Goal: Book appointment/travel/reservation

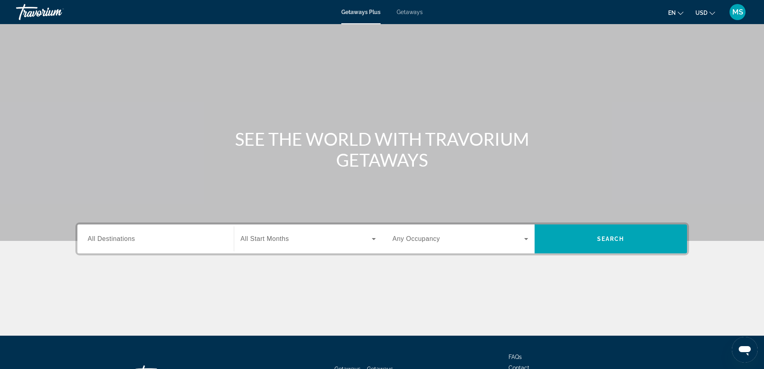
click at [171, 244] on div "Search widget" at bounding box center [156, 239] width 136 height 23
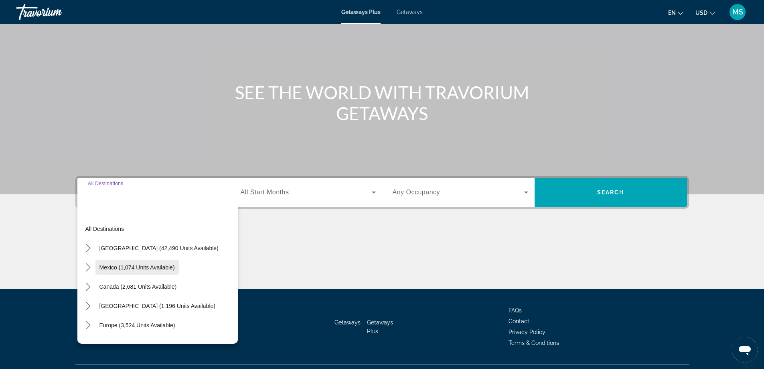
scroll to position [65, 0]
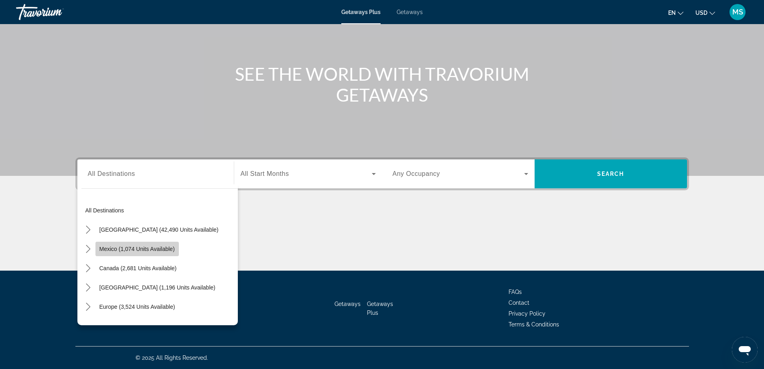
click at [136, 246] on span "Mexico (1,074 units available)" at bounding box center [137, 249] width 75 height 6
type input "**********"
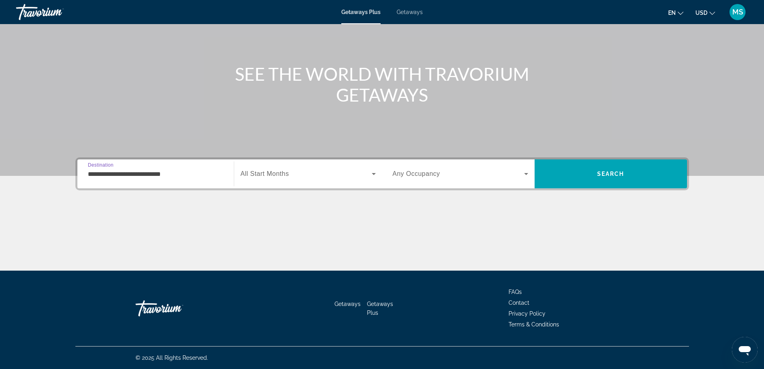
click at [373, 173] on icon "Search widget" at bounding box center [374, 174] width 10 height 10
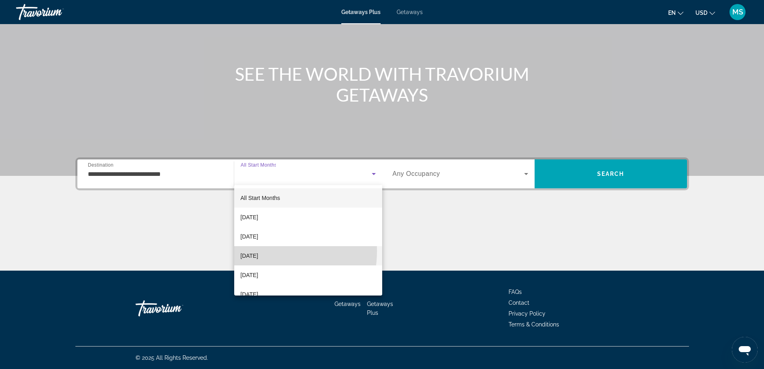
click at [258, 251] on span "[DATE]" at bounding box center [250, 256] width 18 height 10
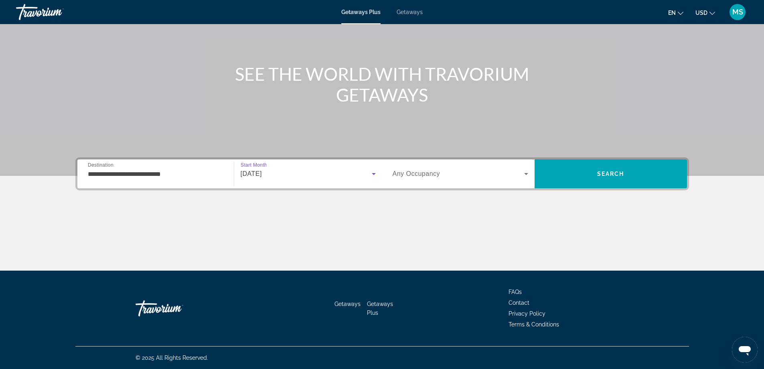
click at [528, 171] on icon "Search widget" at bounding box center [527, 174] width 10 height 10
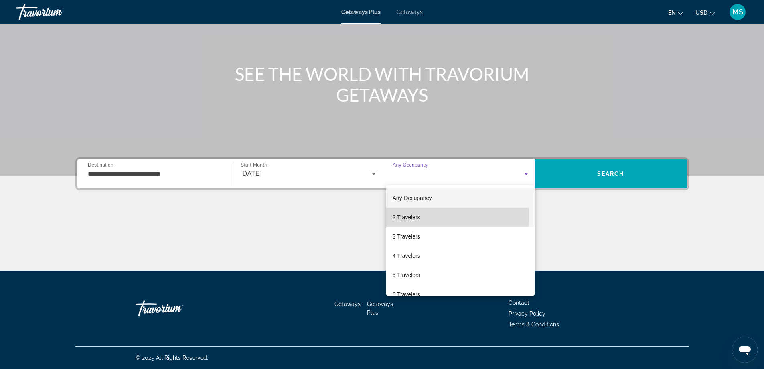
click at [401, 215] on span "2 Travelers" at bounding box center [407, 217] width 28 height 10
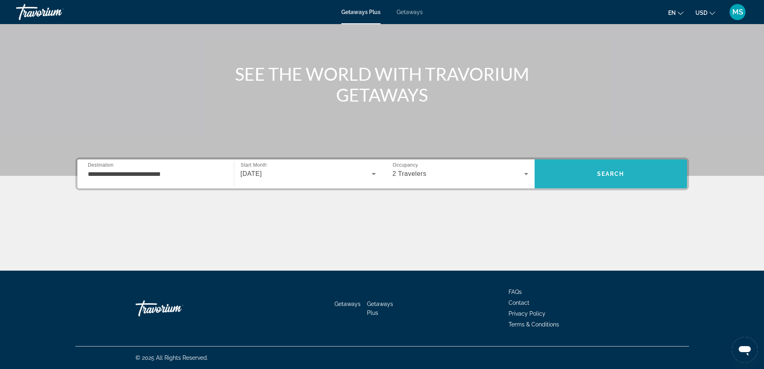
click at [596, 173] on span "Search" at bounding box center [611, 173] width 152 height 19
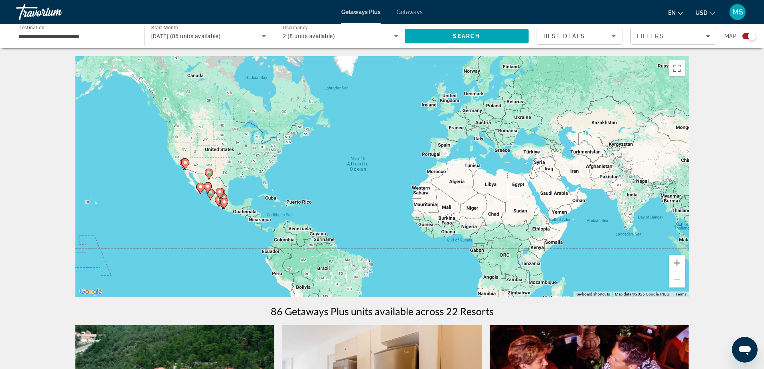
click at [198, 189] on icon "Main content" at bounding box center [200, 188] width 7 height 10
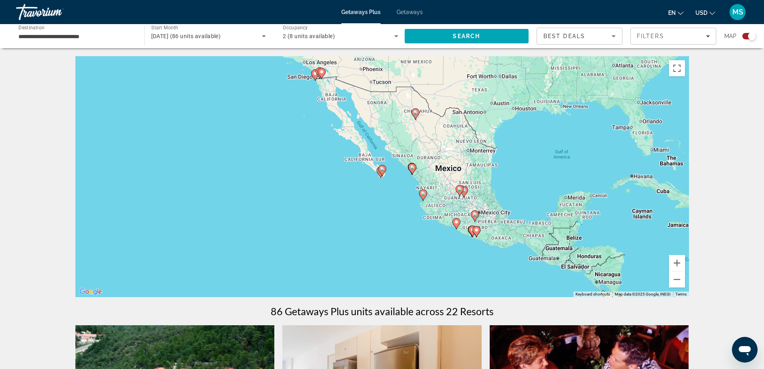
click at [381, 176] on gmp-advanced-marker "Main content" at bounding box center [382, 171] width 8 height 12
type input "**********"
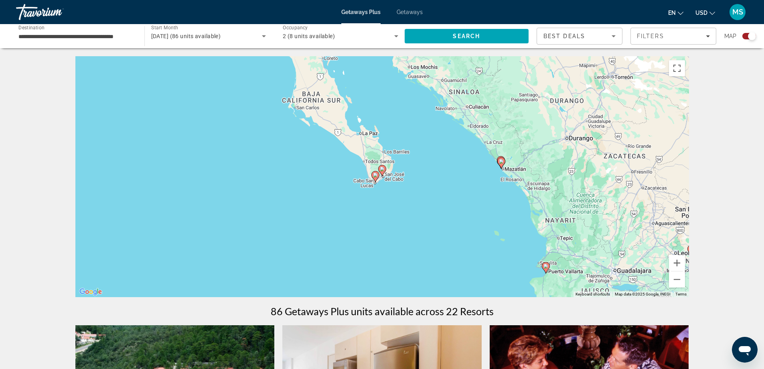
click at [378, 183] on div "To navigate, press the arrow keys. To activate drag with keyboard, press Alt + …" at bounding box center [382, 176] width 614 height 241
click at [376, 178] on icon "Main content" at bounding box center [375, 176] width 7 height 10
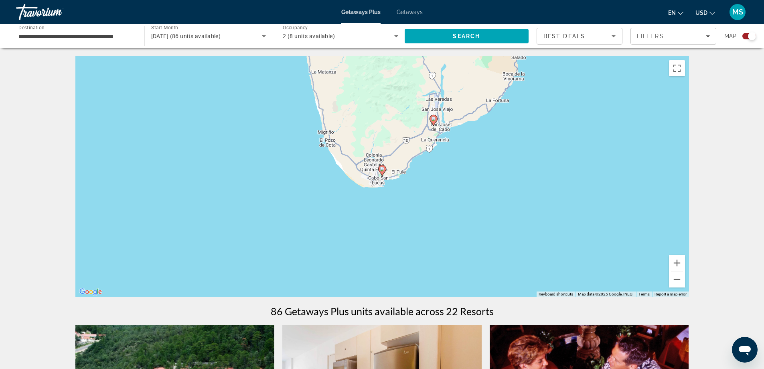
click at [384, 172] on icon "Main content" at bounding box center [381, 170] width 7 height 10
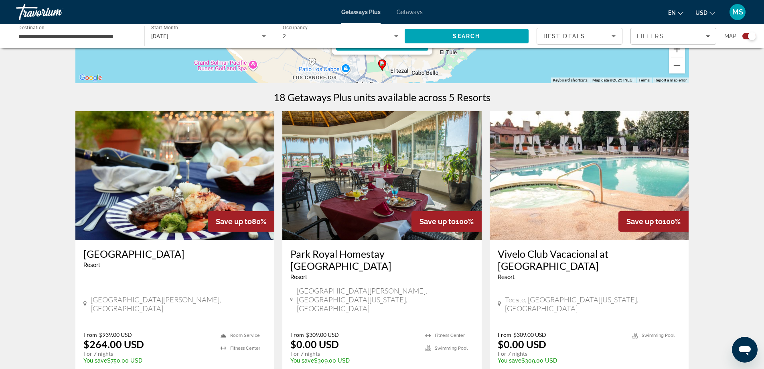
scroll to position [201, 0]
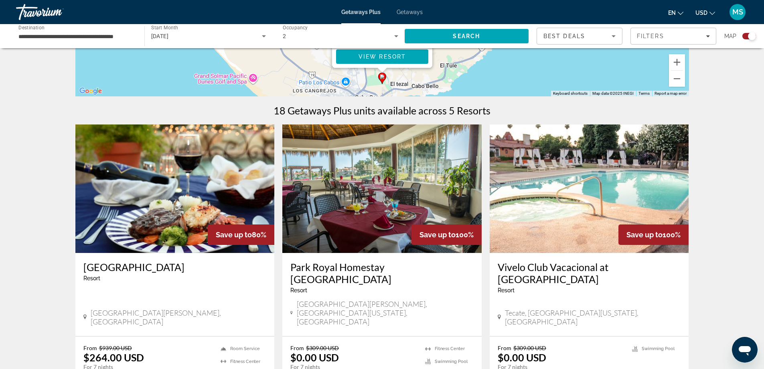
click at [140, 268] on h3 "Los Cabos Golf Resort" at bounding box center [174, 267] width 183 height 12
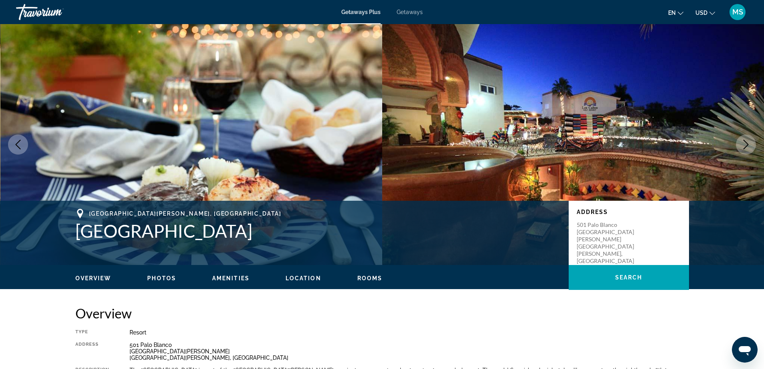
click at [160, 281] on button "Photos" at bounding box center [161, 277] width 29 height 7
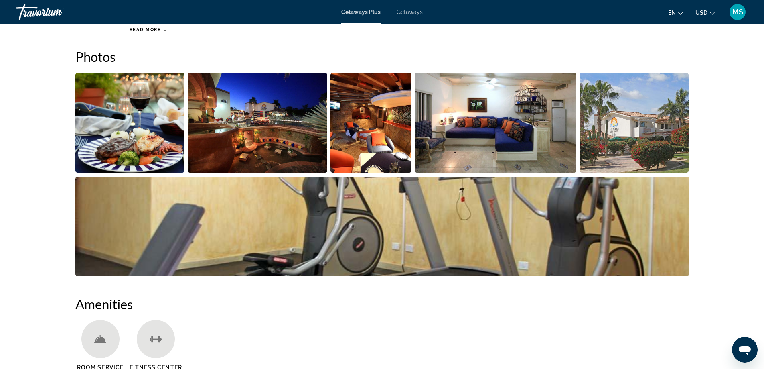
scroll to position [358, 0]
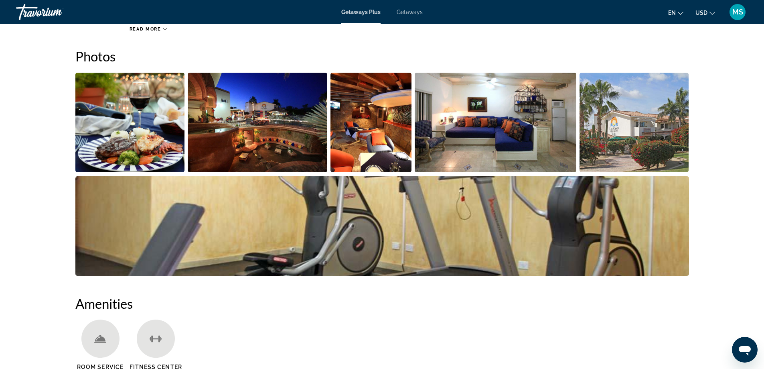
click at [169, 158] on img "Open full-screen image slider" at bounding box center [130, 123] width 110 height 100
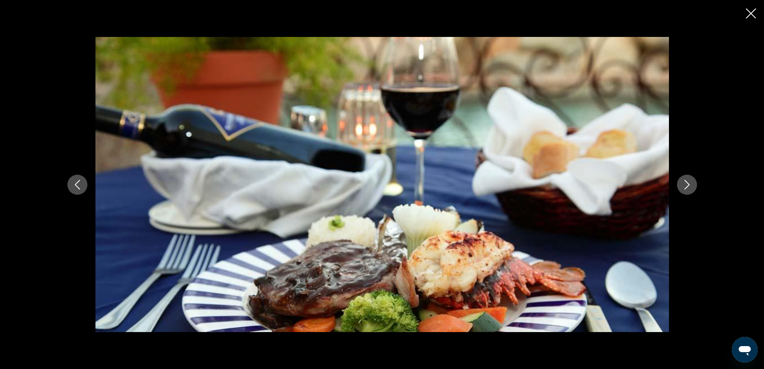
click at [689, 183] on icon "Next image" at bounding box center [687, 185] width 5 height 10
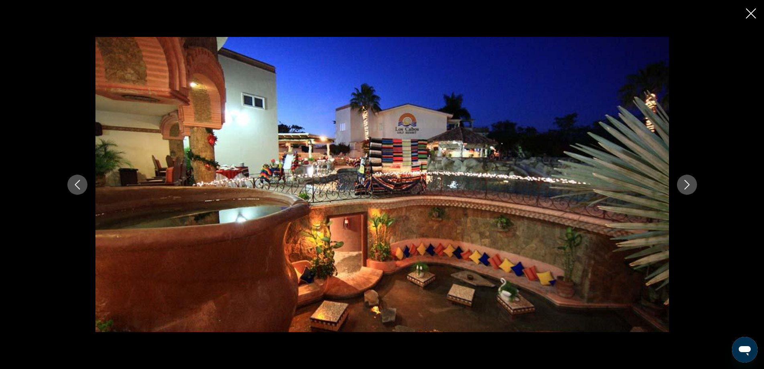
click at [689, 183] on icon "Next image" at bounding box center [687, 185] width 5 height 10
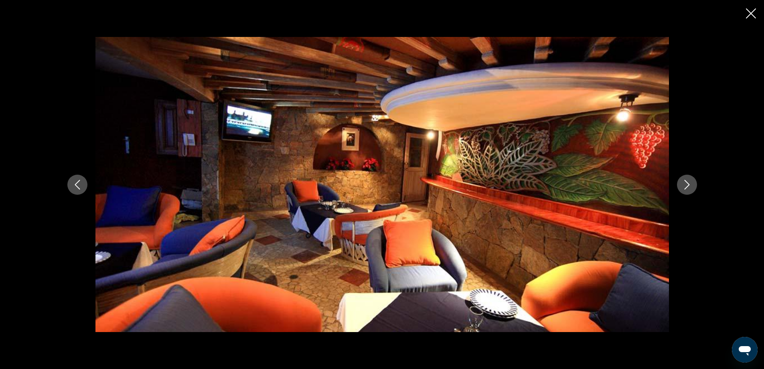
click at [689, 183] on icon "Next image" at bounding box center [687, 185] width 5 height 10
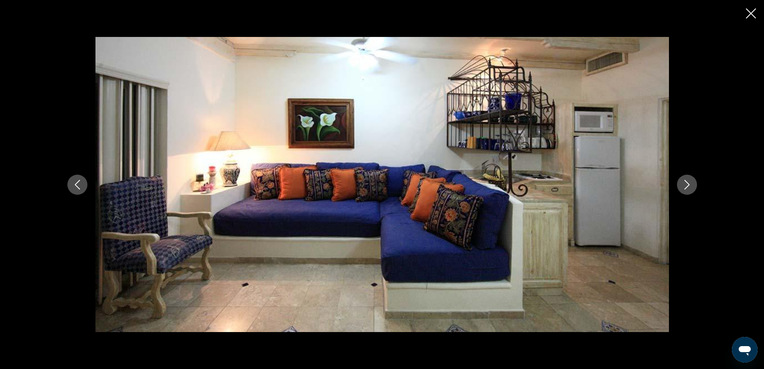
click at [689, 183] on icon "Next image" at bounding box center [687, 185] width 5 height 10
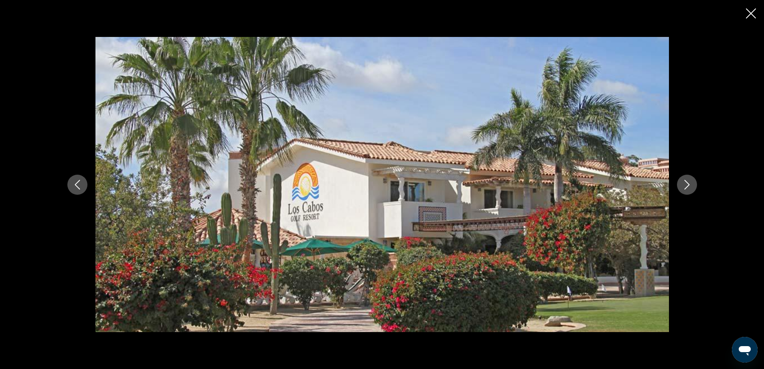
click at [689, 183] on icon "Next image" at bounding box center [687, 185] width 5 height 10
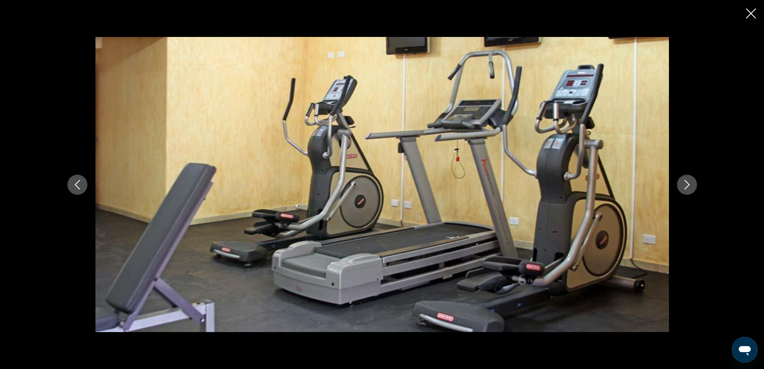
click at [689, 183] on icon "Next image" at bounding box center [687, 185] width 5 height 10
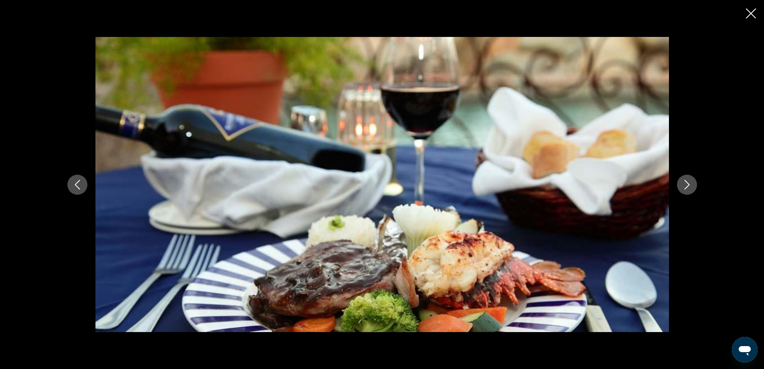
click at [689, 183] on icon "Next image" at bounding box center [687, 185] width 5 height 10
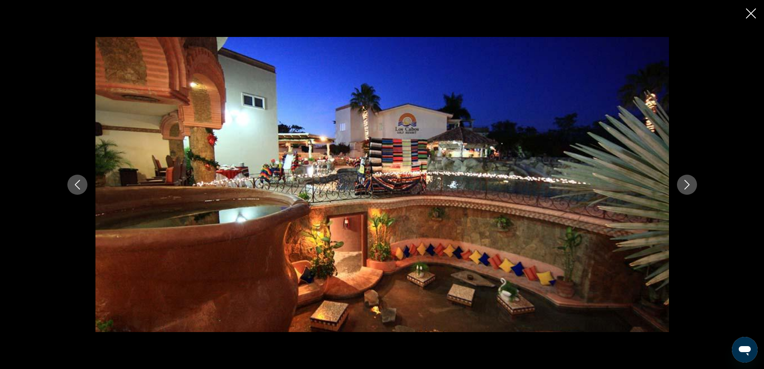
click at [751, 11] on icon "Close slideshow" at bounding box center [751, 13] width 10 height 10
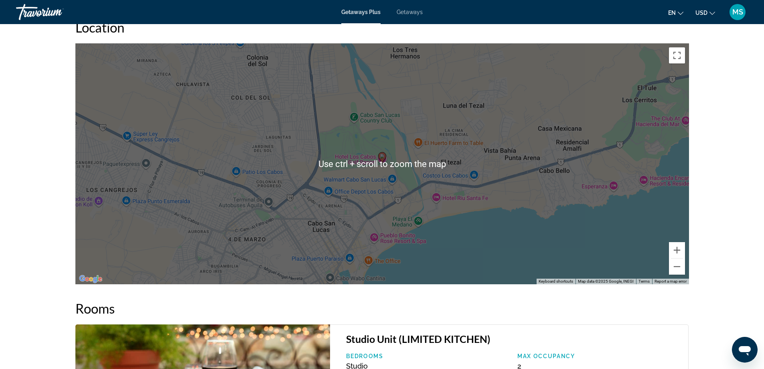
scroll to position [1000, 0]
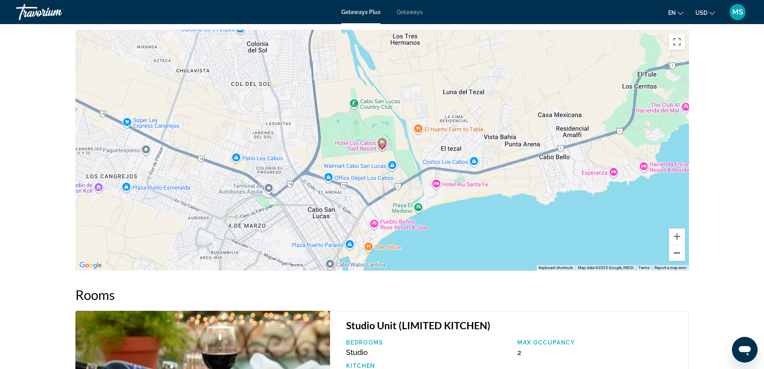
click at [679, 254] on button "Zoom out" at bounding box center [677, 253] width 16 height 16
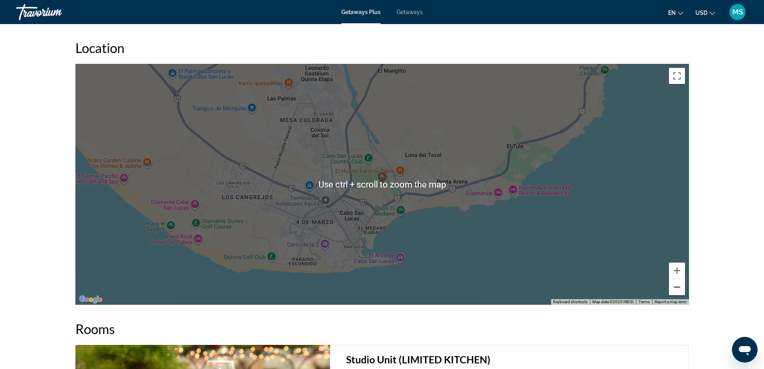
scroll to position [960, 0]
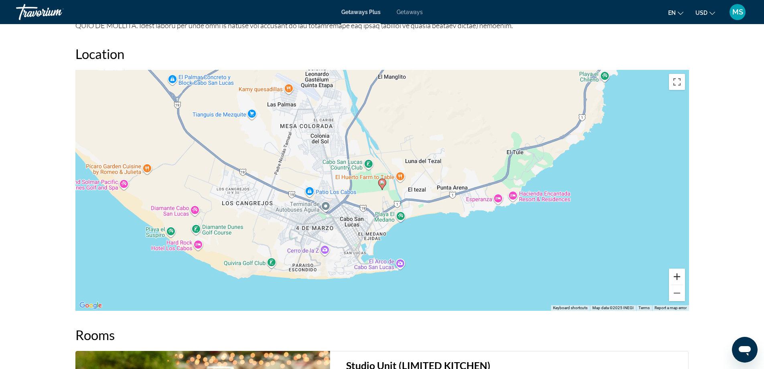
click at [680, 276] on button "Zoom in" at bounding box center [677, 276] width 16 height 16
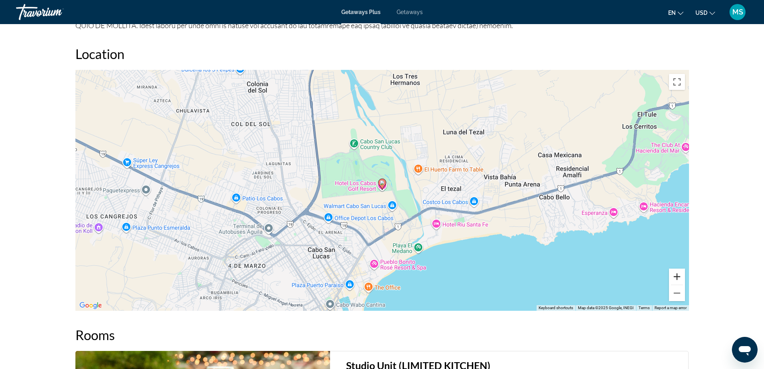
click at [680, 276] on button "Zoom in" at bounding box center [677, 276] width 16 height 16
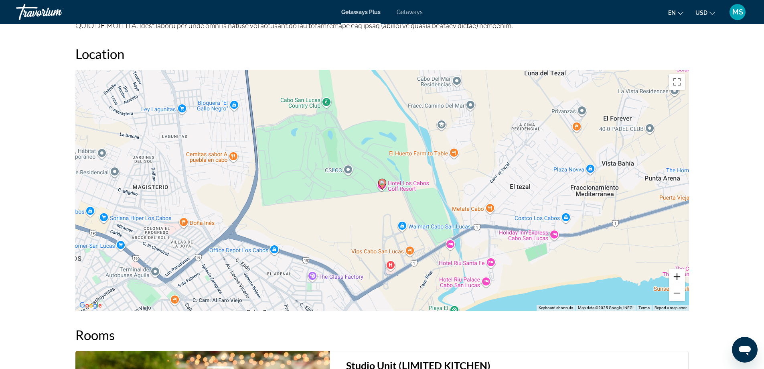
click at [681, 276] on button "Zoom in" at bounding box center [677, 276] width 16 height 16
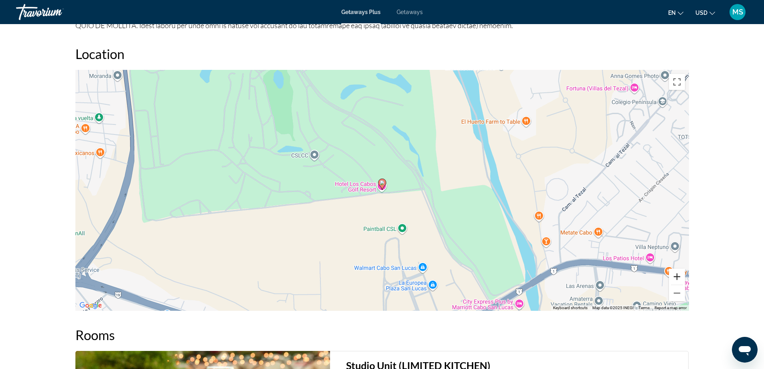
click at [682, 275] on button "Zoom in" at bounding box center [677, 276] width 16 height 16
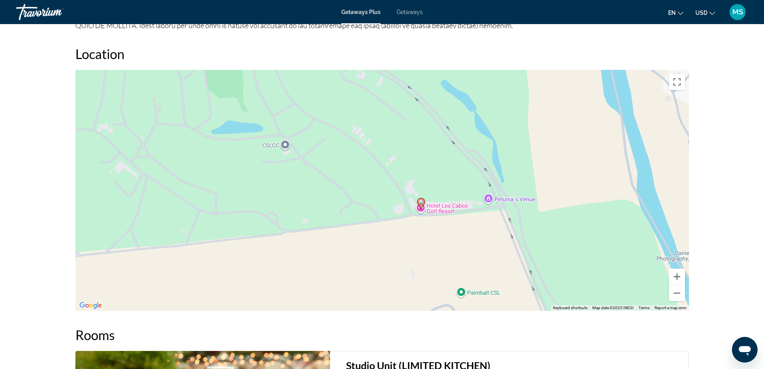
drag, startPoint x: 608, startPoint y: 205, endPoint x: 645, endPoint y: 224, distance: 42.2
click at [645, 224] on div "To activate drag with keyboard, press Alt + Enter. Once in keyboard drag state,…" at bounding box center [382, 190] width 614 height 241
click at [681, 293] on button "Zoom out" at bounding box center [677, 293] width 16 height 16
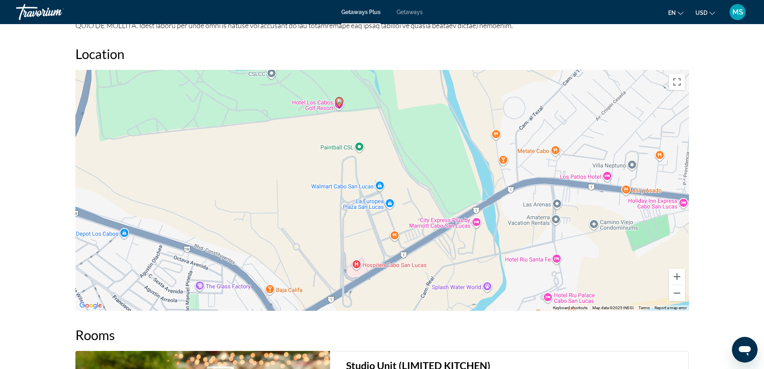
drag, startPoint x: 618, startPoint y: 255, endPoint x: 560, endPoint y: 172, distance: 101.4
click at [560, 172] on div "To activate drag with keyboard, press Alt + Enter. Once in keyboard drag state,…" at bounding box center [382, 190] width 614 height 241
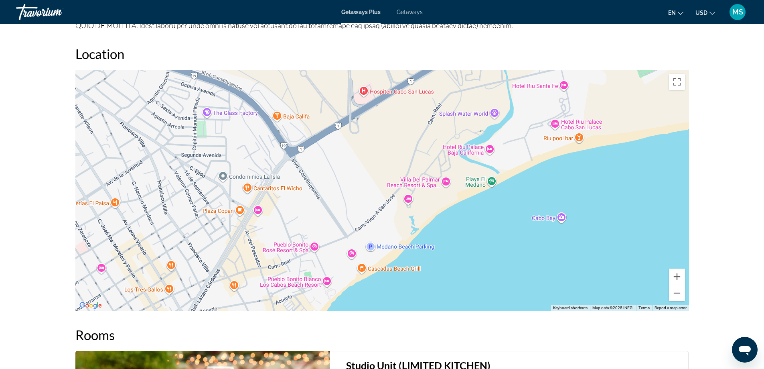
drag, startPoint x: 524, startPoint y: 262, endPoint x: 532, endPoint y: 87, distance: 175.5
click at [532, 87] on div "To activate drag with keyboard, press Alt + Enter. Once in keyboard drag state,…" at bounding box center [382, 190] width 614 height 241
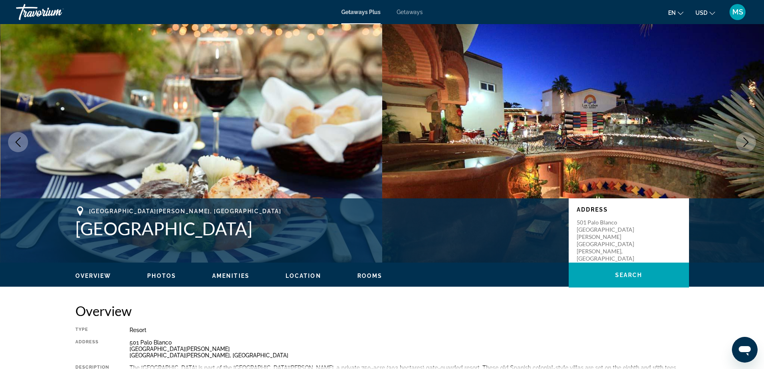
scroll to position [0, 0]
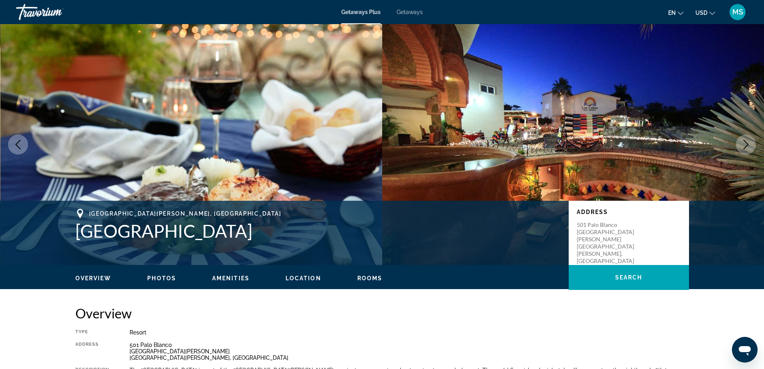
click at [413, 15] on span "Getaways" at bounding box center [410, 12] width 26 height 6
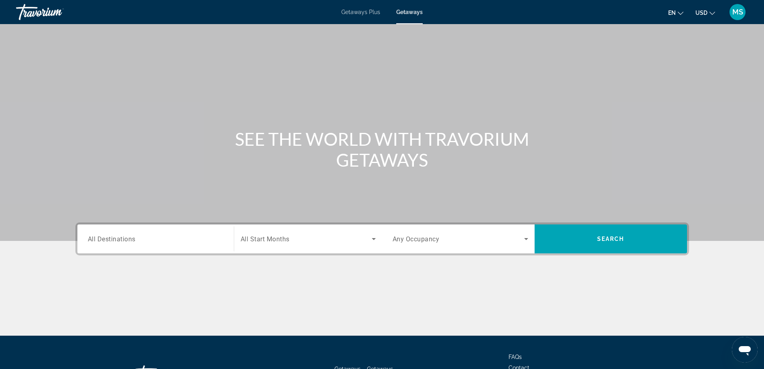
click at [123, 245] on div "Search widget" at bounding box center [156, 239] width 136 height 23
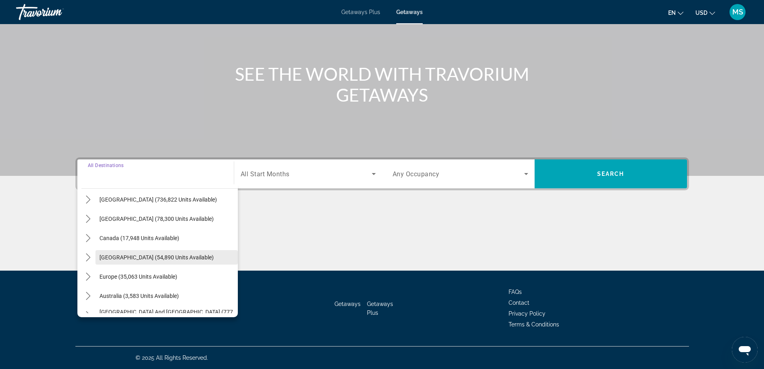
scroll to position [10, 0]
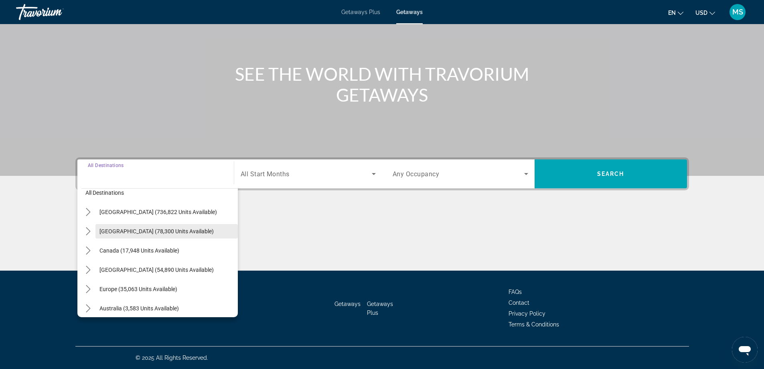
click at [164, 232] on span "Mexico (78,300 units available)" at bounding box center [157, 231] width 114 height 6
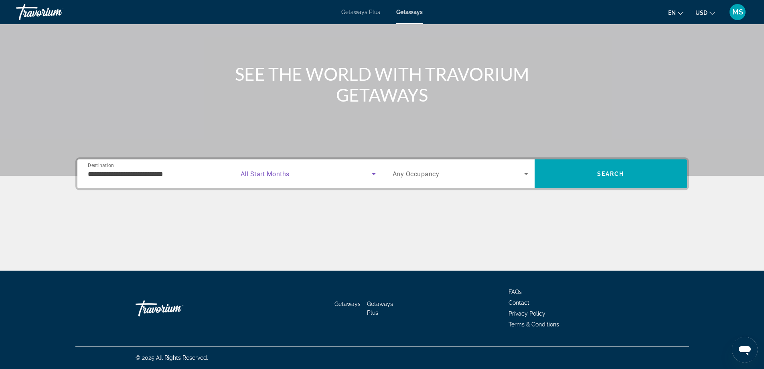
click at [373, 173] on icon "Search widget" at bounding box center [374, 174] width 4 height 2
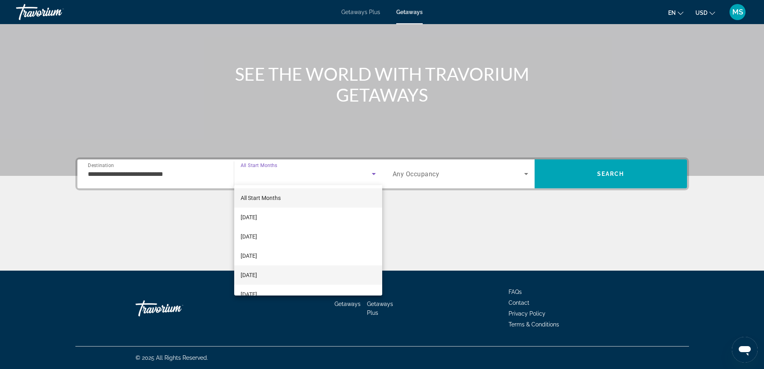
click at [257, 272] on span "[DATE]" at bounding box center [249, 275] width 16 height 10
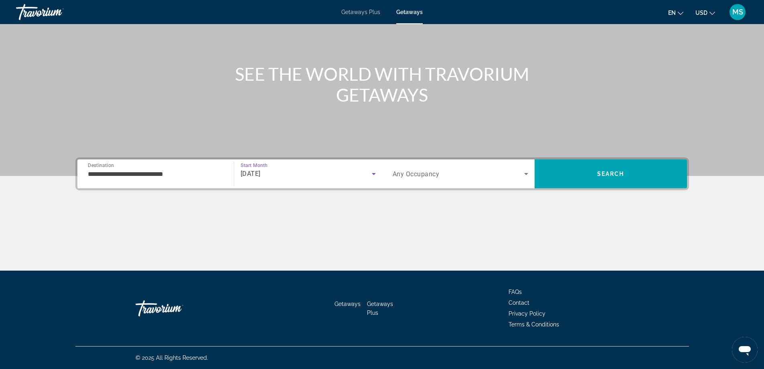
click at [166, 175] on input "**********" at bounding box center [156, 174] width 136 height 10
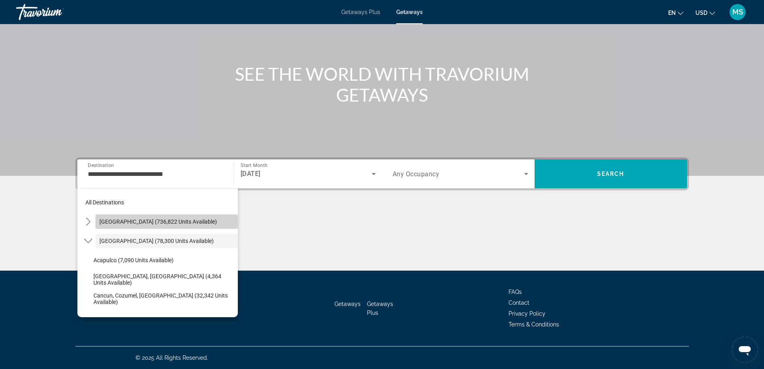
click at [174, 222] on span "United States (736,822 units available)" at bounding box center [159, 221] width 118 height 6
type input "**********"
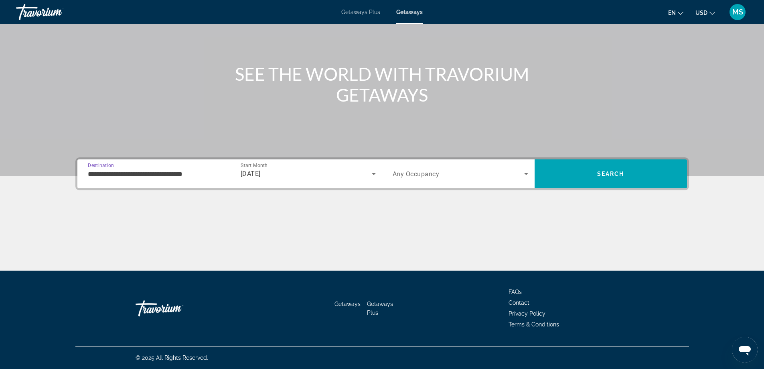
click at [525, 175] on icon "Search widget" at bounding box center [527, 174] width 10 height 10
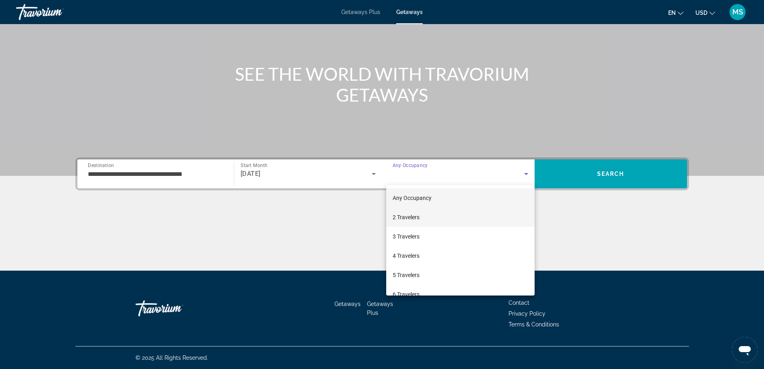
click at [411, 216] on span "2 Travelers" at bounding box center [406, 217] width 27 height 10
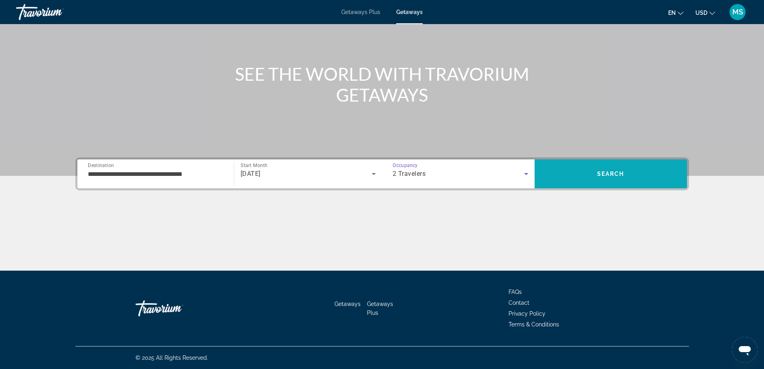
click at [640, 173] on span "Search" at bounding box center [611, 173] width 152 height 19
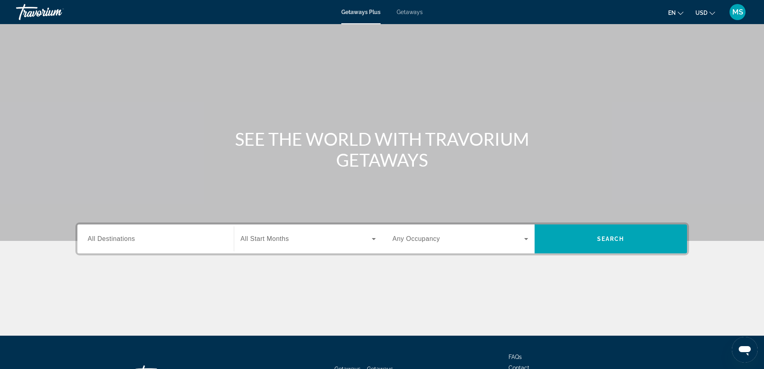
click at [118, 240] on span "All Destinations" at bounding box center [111, 238] width 47 height 7
click at [118, 240] on input "Destination All Destinations" at bounding box center [156, 239] width 136 height 10
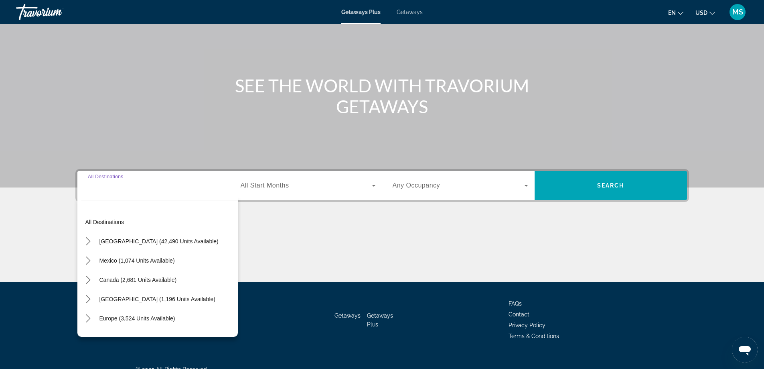
scroll to position [65, 0]
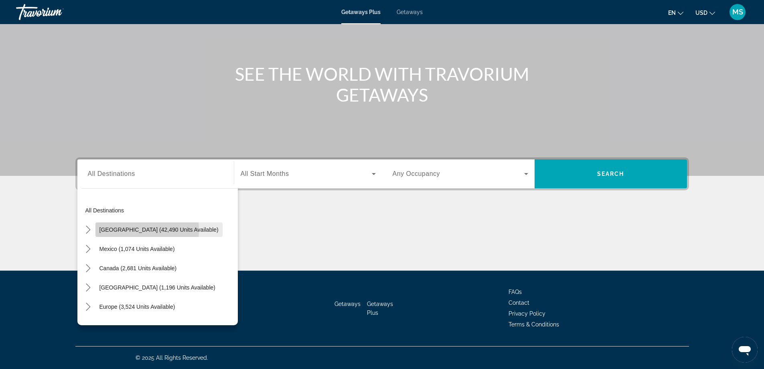
click at [122, 230] on span "[GEOGRAPHIC_DATA] (42,490 units available)" at bounding box center [159, 229] width 119 height 6
type input "**********"
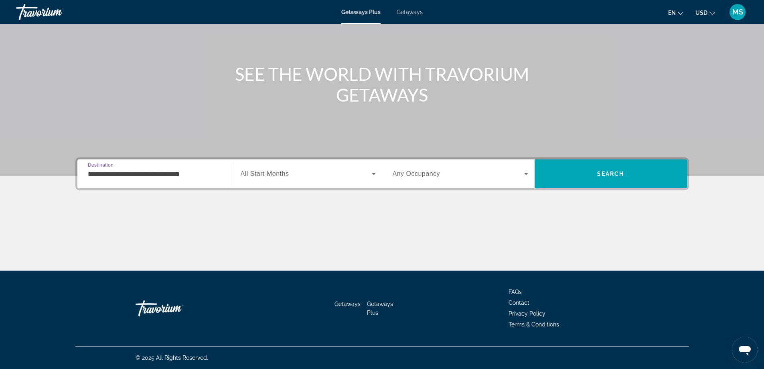
click at [338, 175] on span "Search widget" at bounding box center [306, 174] width 131 height 10
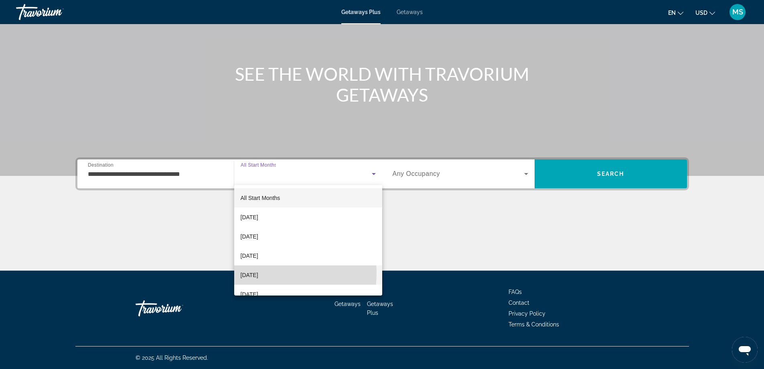
click at [258, 273] on span "[DATE]" at bounding box center [250, 275] width 18 height 10
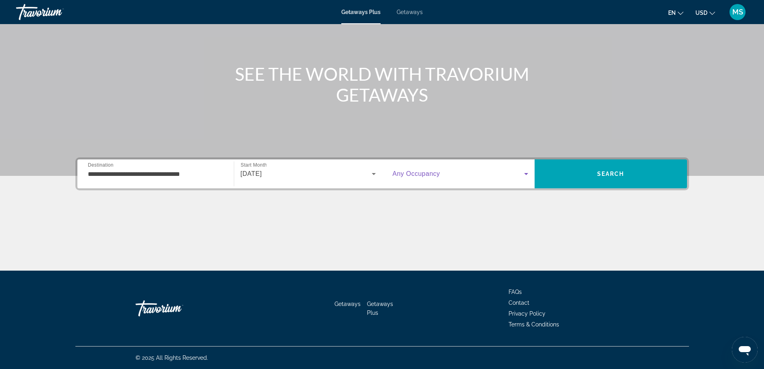
click at [511, 178] on span "Search widget" at bounding box center [459, 174] width 132 height 10
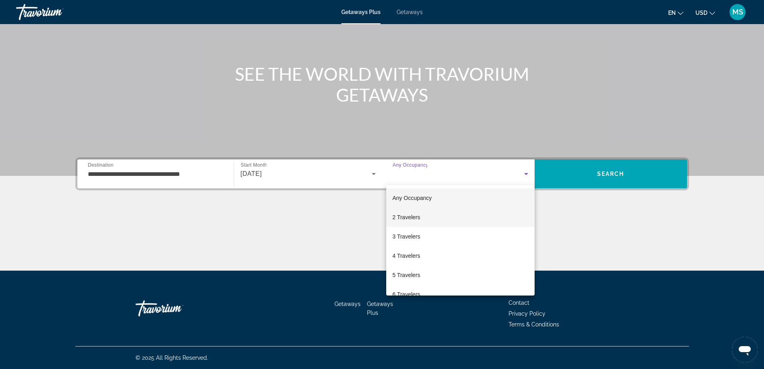
click at [403, 218] on span "2 Travelers" at bounding box center [407, 217] width 28 height 10
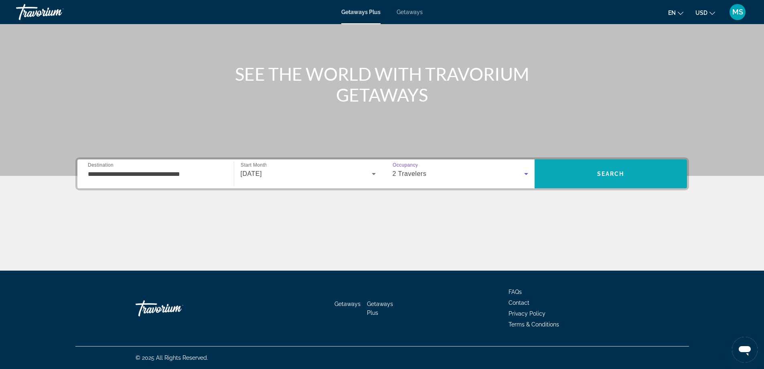
click at [605, 174] on span "Search" at bounding box center [611, 174] width 27 height 6
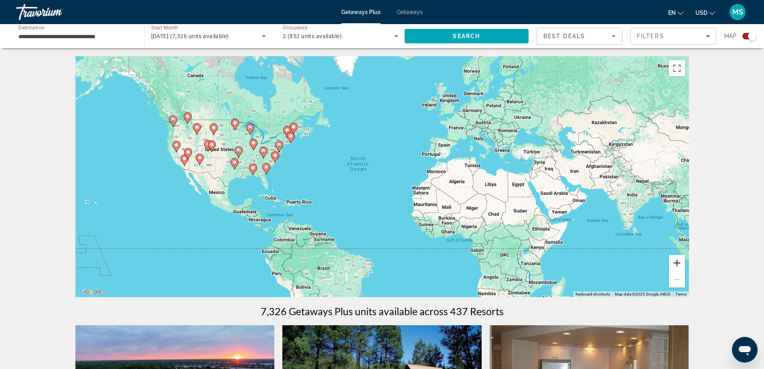
click at [675, 260] on button "Zoom in" at bounding box center [677, 263] width 16 height 16
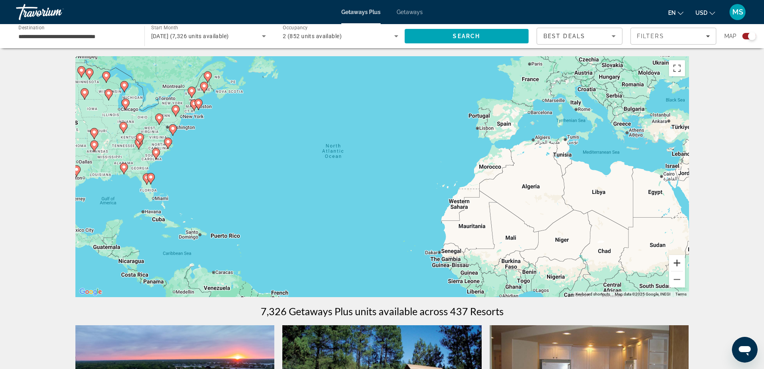
click at [675, 260] on button "Zoom in" at bounding box center [677, 263] width 16 height 16
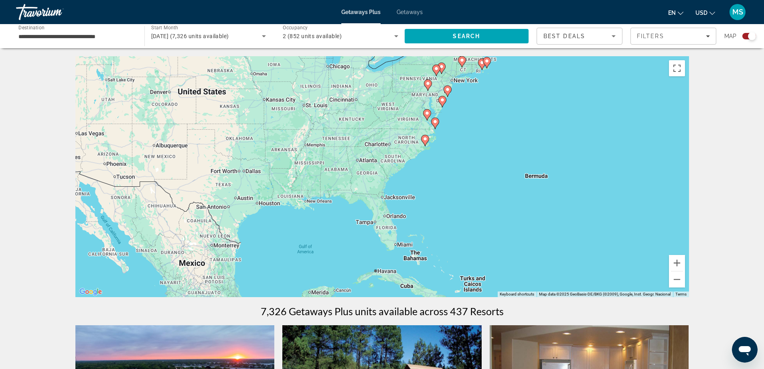
drag, startPoint x: 170, startPoint y: 203, endPoint x: 644, endPoint y: 228, distance: 474.1
click at [643, 227] on div "To activate drag with keyboard, press Alt + Enter. Once in keyboard drag state,…" at bounding box center [382, 176] width 614 height 241
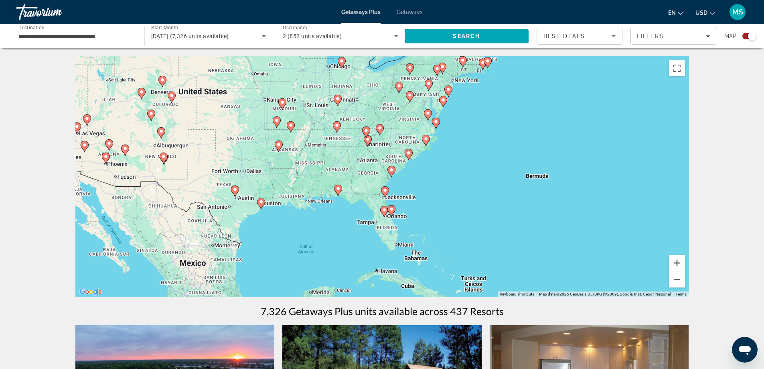
click at [675, 262] on button "Zoom in" at bounding box center [677, 263] width 16 height 16
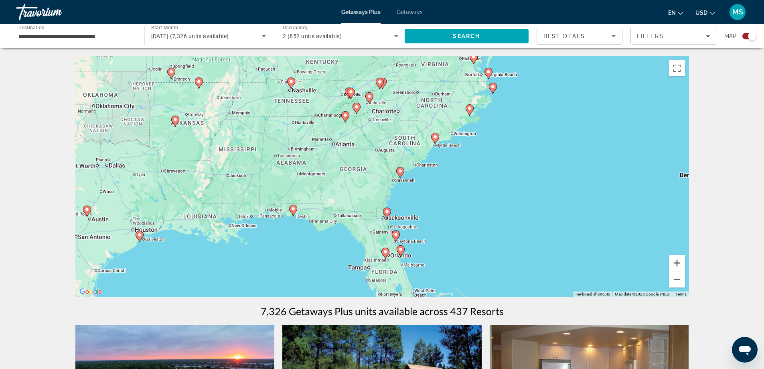
click at [675, 262] on button "Zoom in" at bounding box center [677, 263] width 16 height 16
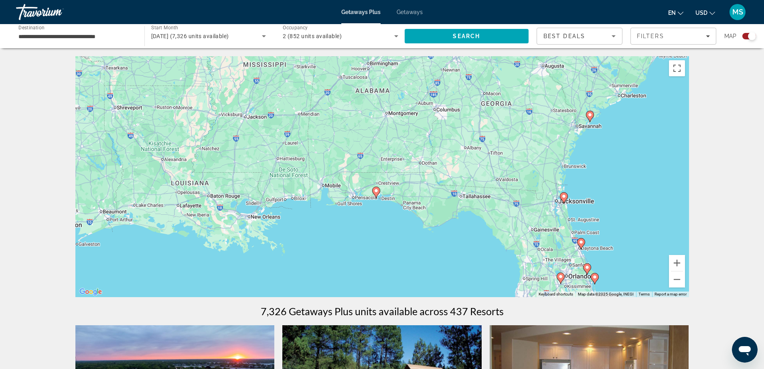
drag, startPoint x: 315, startPoint y: 281, endPoint x: 545, endPoint y: 250, distance: 232.4
click at [484, 225] on div "To activate drag with keyboard, press Alt + Enter. Once in keyboard drag state,…" at bounding box center [382, 176] width 614 height 241
click at [677, 262] on button "Zoom in" at bounding box center [677, 263] width 16 height 16
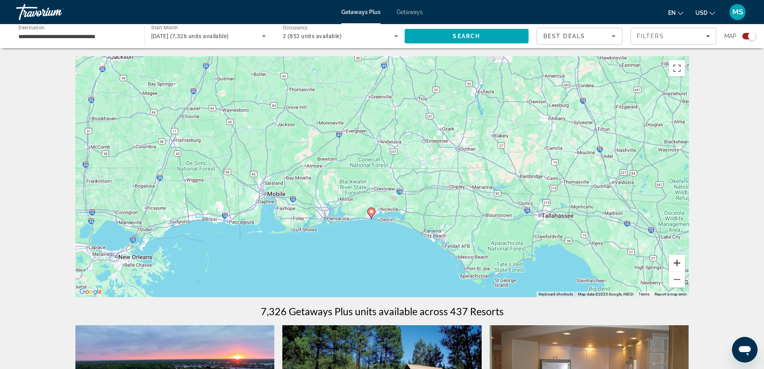
click at [677, 262] on button "Zoom in" at bounding box center [677, 263] width 16 height 16
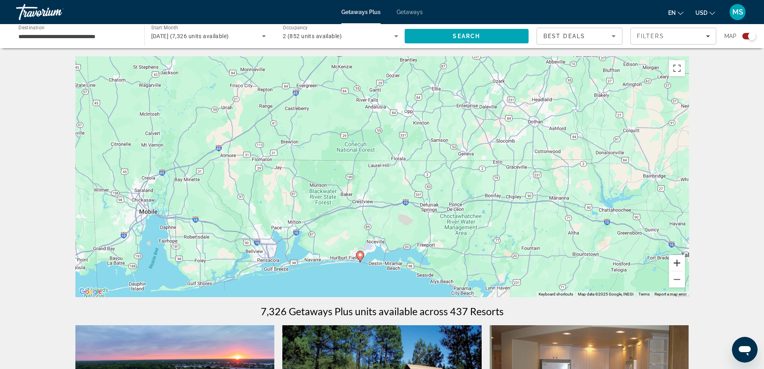
click at [677, 262] on button "Zoom in" at bounding box center [677, 263] width 16 height 16
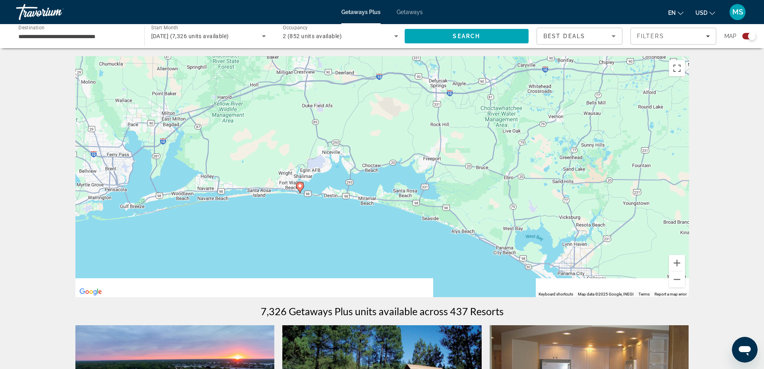
drag, startPoint x: 439, startPoint y: 214, endPoint x: 411, endPoint y: 91, distance: 125.9
click at [411, 91] on div "To activate drag with keyboard, press Alt + Enter. Once in keyboard drag state,…" at bounding box center [382, 176] width 614 height 241
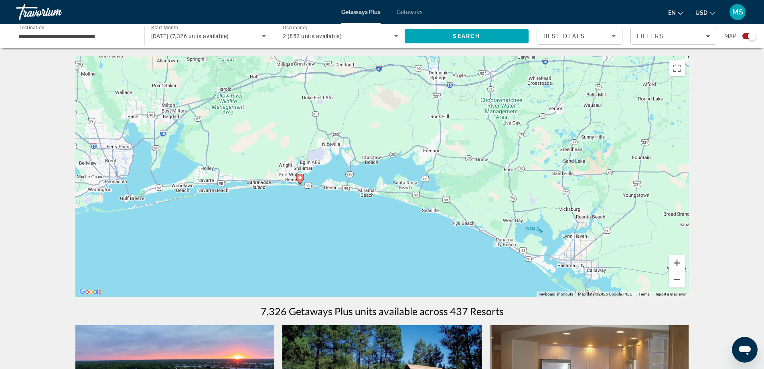
click at [678, 264] on button "Zoom in" at bounding box center [677, 263] width 16 height 16
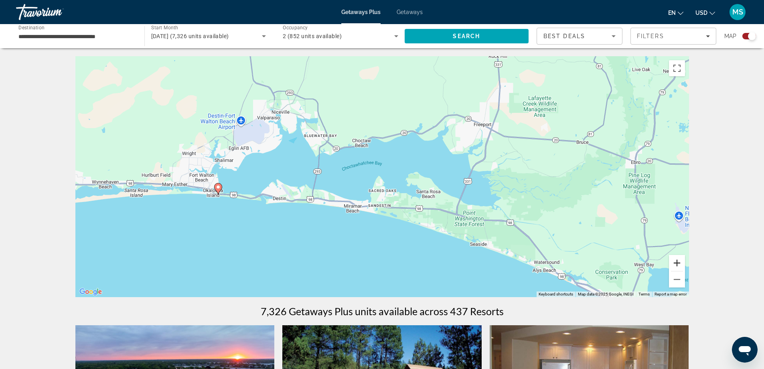
click at [678, 264] on button "Zoom in" at bounding box center [677, 263] width 16 height 16
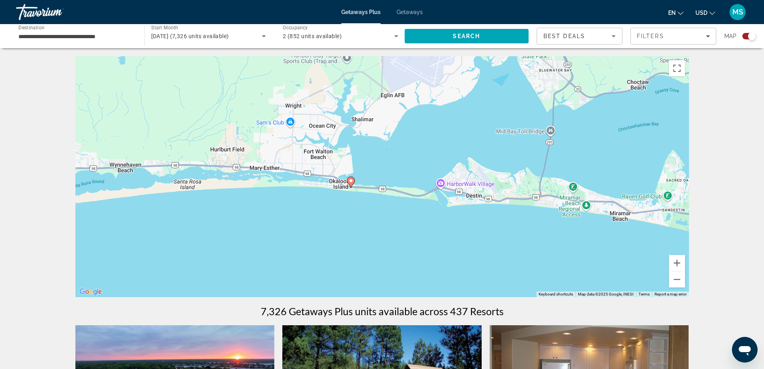
drag, startPoint x: 192, startPoint y: 210, endPoint x: 463, endPoint y: 190, distance: 272.0
click at [463, 188] on div "To activate drag with keyboard, press Alt + Enter. Once in keyboard drag state,…" at bounding box center [382, 176] width 614 height 241
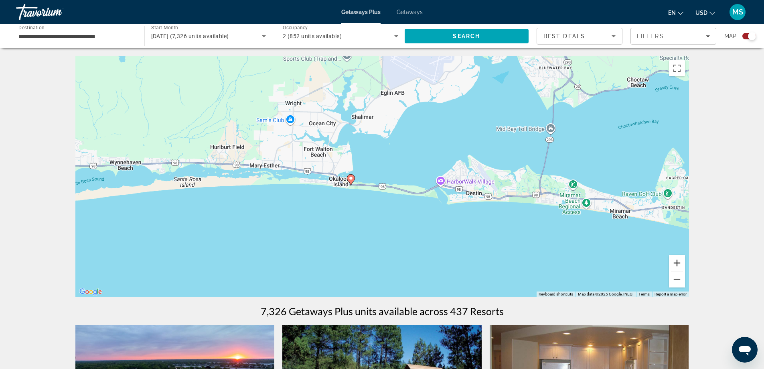
click at [678, 259] on button "Zoom in" at bounding box center [677, 263] width 16 height 16
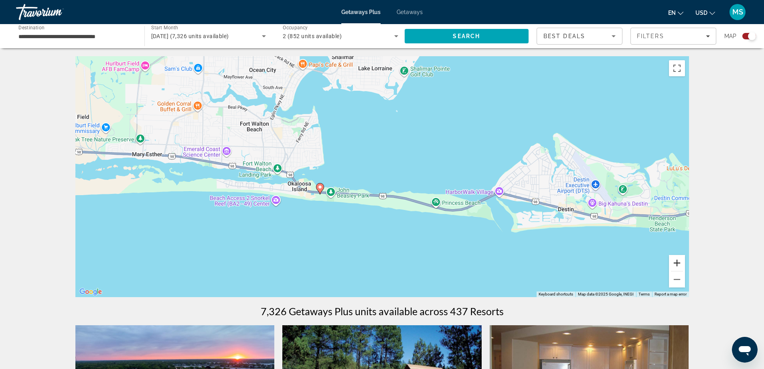
click at [678, 260] on button "Zoom in" at bounding box center [677, 263] width 16 height 16
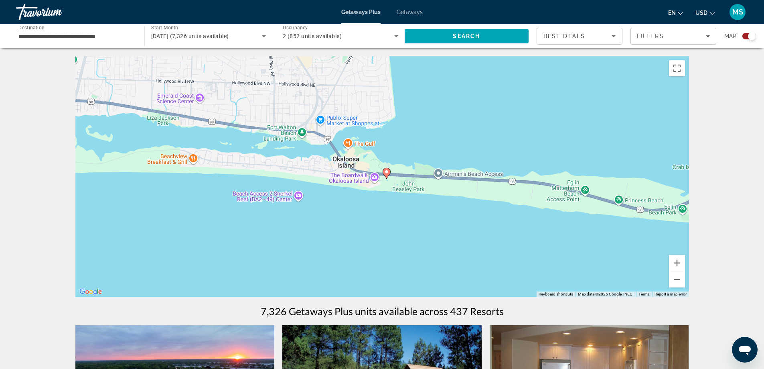
drag, startPoint x: 260, startPoint y: 234, endPoint x: 391, endPoint y: 198, distance: 135.9
click at [391, 198] on div "To activate drag with keyboard, press Alt + Enter. Once in keyboard drag state,…" at bounding box center [382, 176] width 614 height 241
click at [387, 173] on image "Main content" at bounding box center [386, 171] width 5 height 5
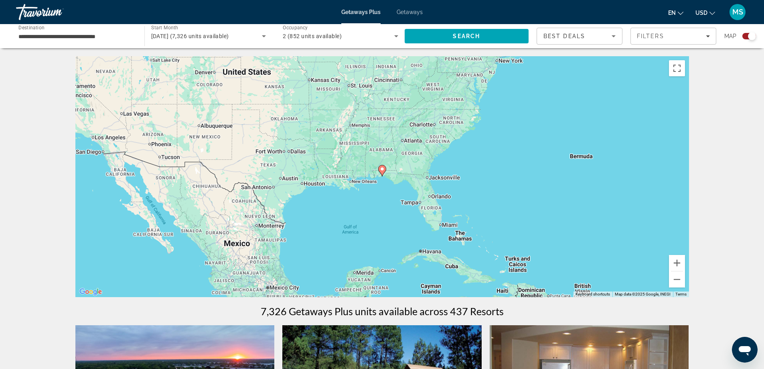
click at [382, 171] on icon "Main content" at bounding box center [381, 170] width 7 height 10
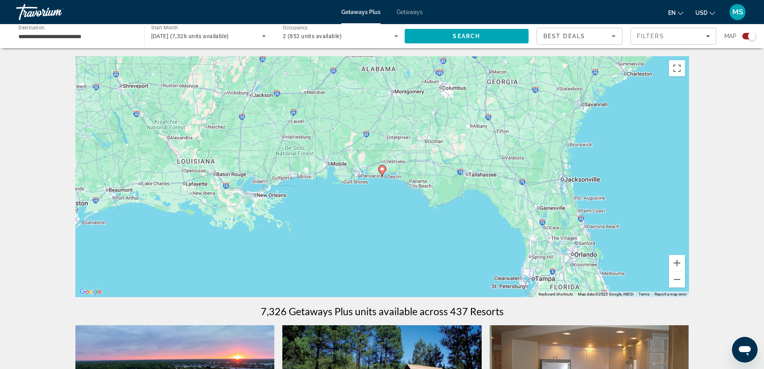
click at [382, 173] on icon "Main content" at bounding box center [381, 170] width 7 height 10
type input "**********"
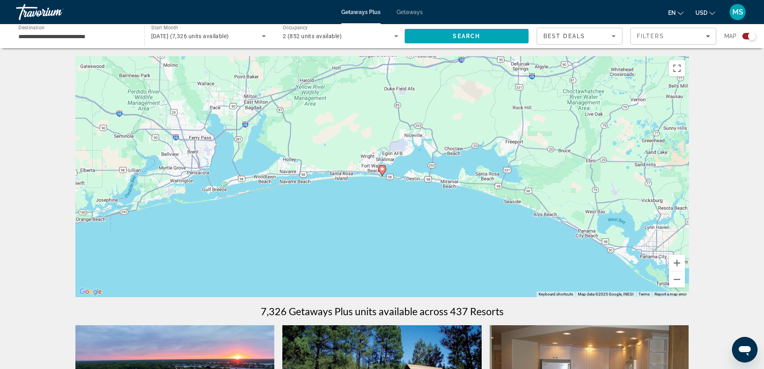
click at [382, 173] on icon "Main content" at bounding box center [381, 170] width 7 height 10
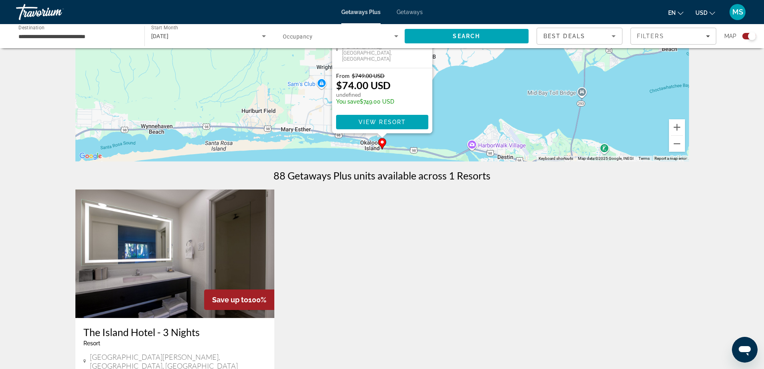
scroll to position [120, 0]
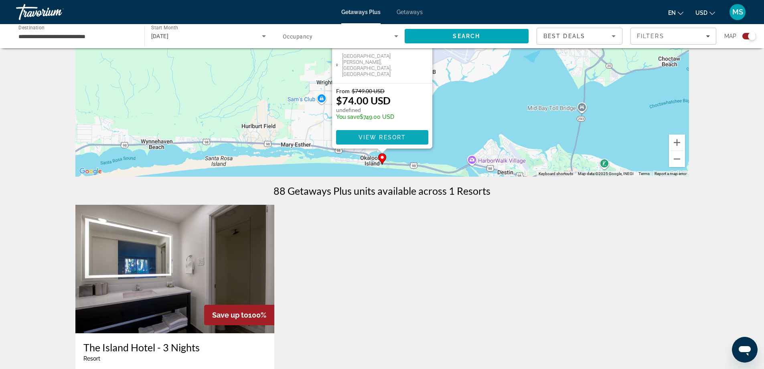
click at [380, 135] on span "View Resort" at bounding box center [381, 137] width 47 height 6
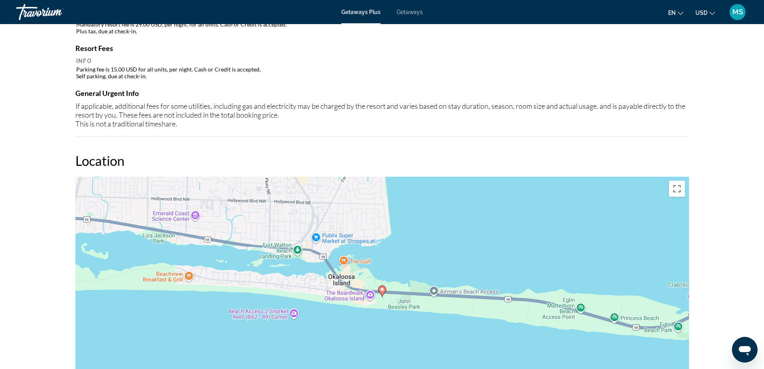
scroll to position [803, 0]
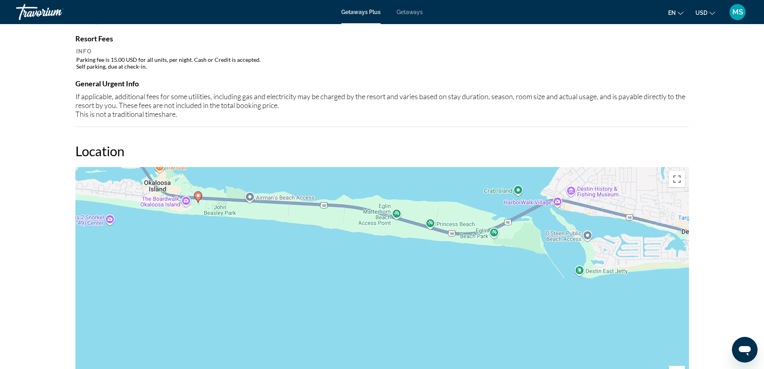
drag, startPoint x: 416, startPoint y: 285, endPoint x: 231, endPoint y: 201, distance: 203.3
click at [231, 201] on div "To activate drag with keyboard, press Alt + Enter. Once in keyboard drag state,…" at bounding box center [382, 287] width 614 height 241
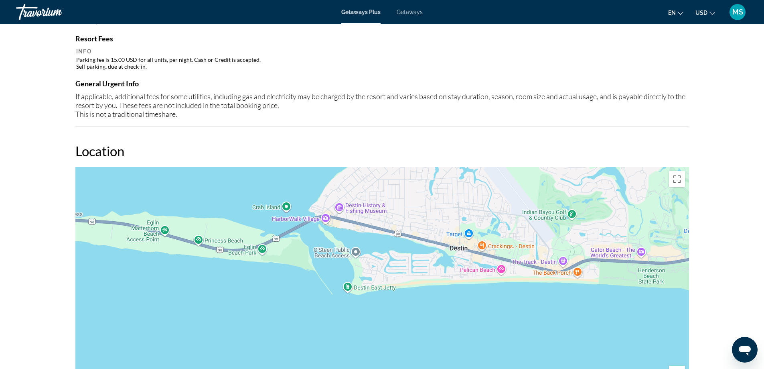
drag, startPoint x: 529, startPoint y: 247, endPoint x: 298, endPoint y: 263, distance: 231.7
click at [298, 263] on div "To activate drag with keyboard, press Alt + Enter. Once in keyboard drag state,…" at bounding box center [382, 287] width 614 height 241
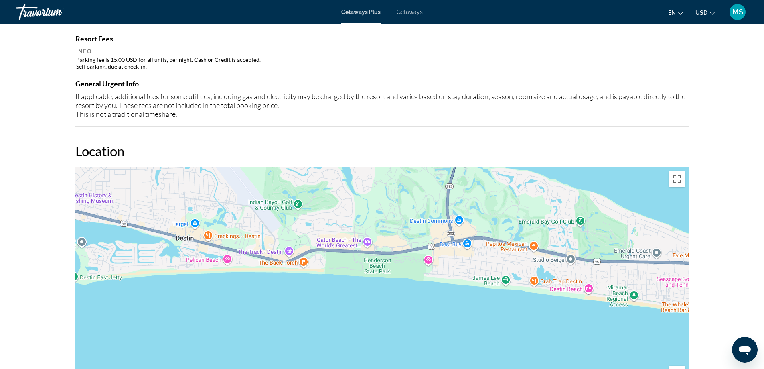
drag, startPoint x: 611, startPoint y: 289, endPoint x: 357, endPoint y: 283, distance: 254.1
click at [334, 279] on div "To activate drag with keyboard, press Alt + Enter. Once in keyboard drag state,…" at bounding box center [382, 287] width 614 height 241
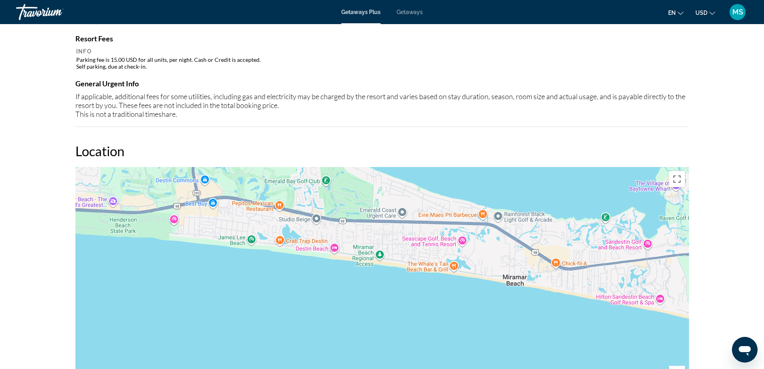
drag, startPoint x: 632, startPoint y: 317, endPoint x: 378, endPoint y: 276, distance: 257.8
click at [378, 276] on div "Main content" at bounding box center [382, 287] width 614 height 241
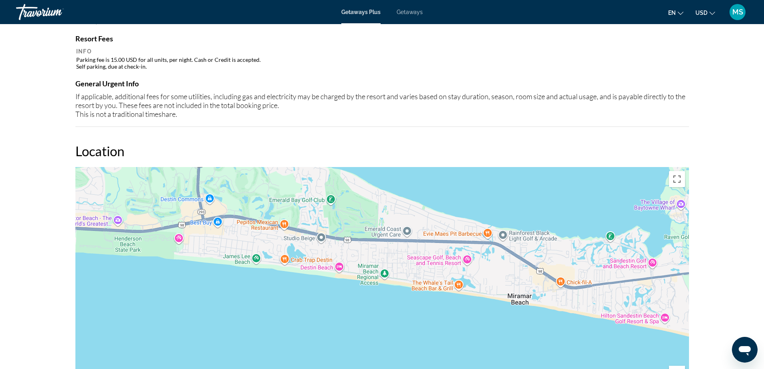
drag, startPoint x: 385, startPoint y: 270, endPoint x: 390, endPoint y: 290, distance: 20.1
click at [390, 290] on div "Main content" at bounding box center [382, 287] width 614 height 241
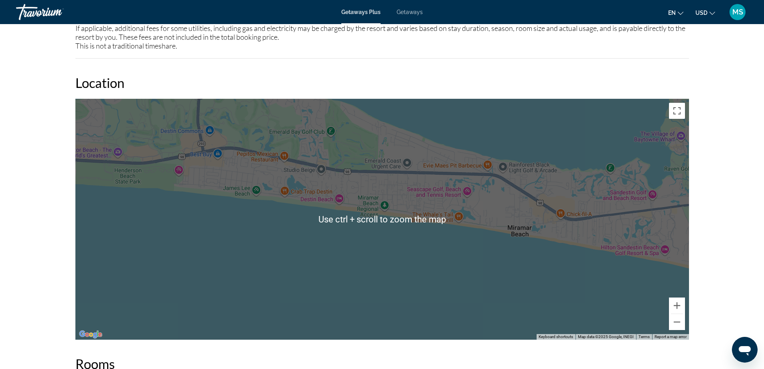
scroll to position [883, 0]
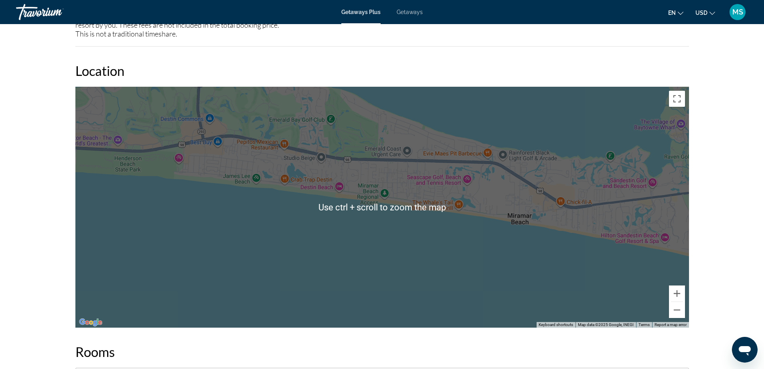
click at [385, 208] on div "Main content" at bounding box center [382, 207] width 614 height 241
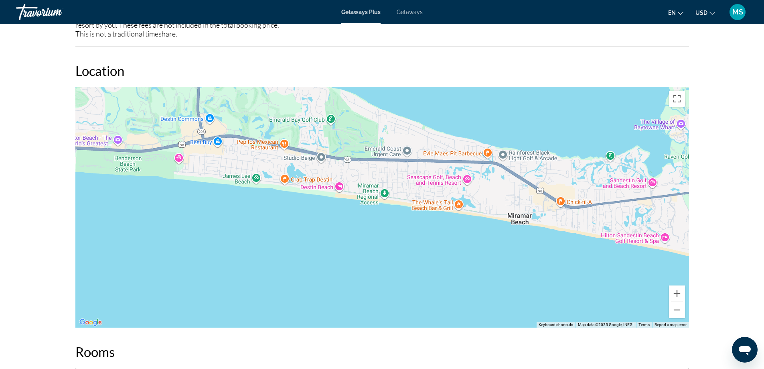
click at [386, 197] on div "Main content" at bounding box center [382, 207] width 614 height 241
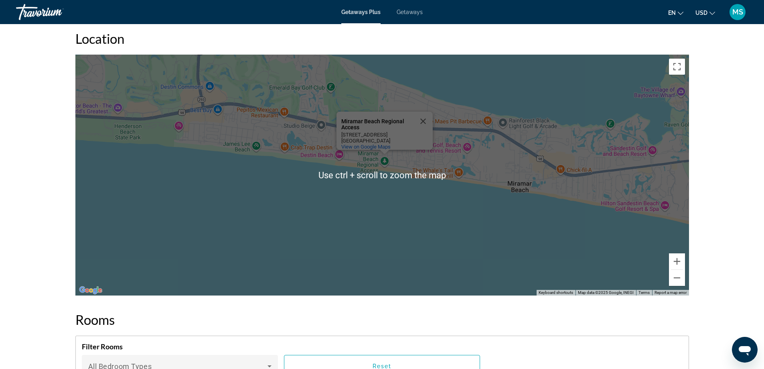
scroll to position [923, 0]
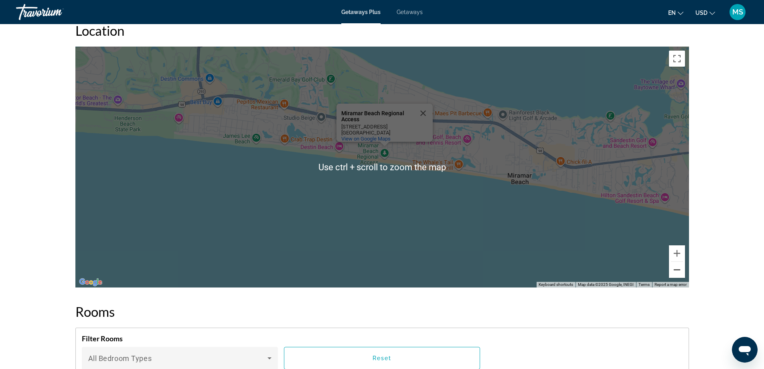
click at [678, 269] on button "Zoom out" at bounding box center [677, 270] width 16 height 16
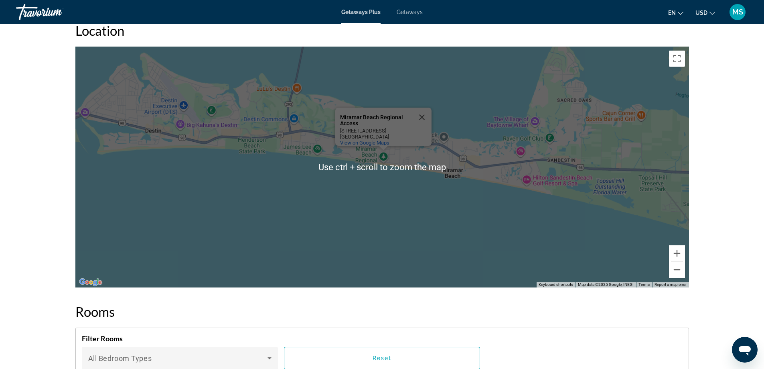
click at [678, 269] on button "Zoom out" at bounding box center [677, 270] width 16 height 16
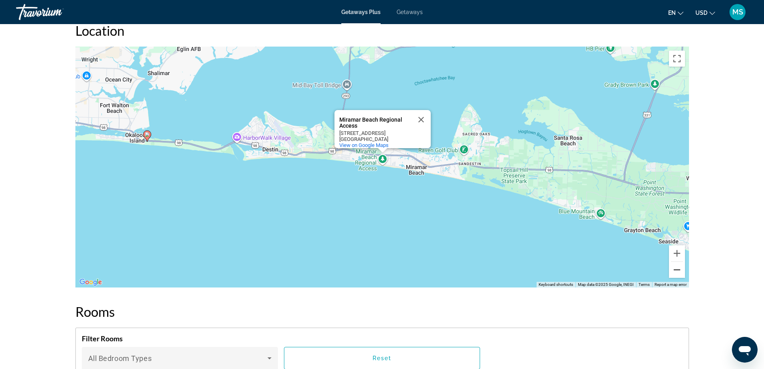
click at [678, 269] on button "Zoom out" at bounding box center [677, 270] width 16 height 16
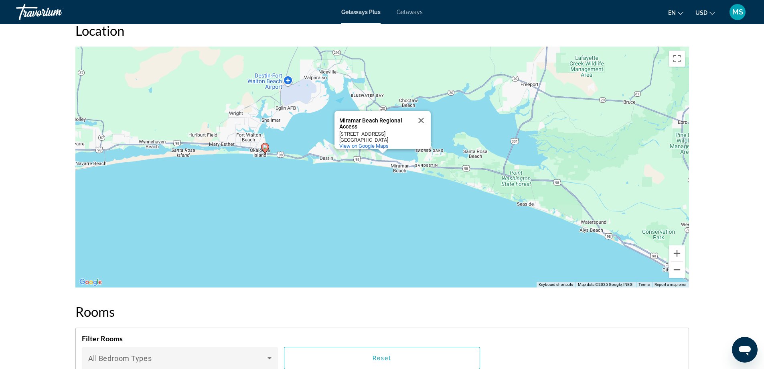
click at [678, 269] on button "Zoom out" at bounding box center [677, 270] width 16 height 16
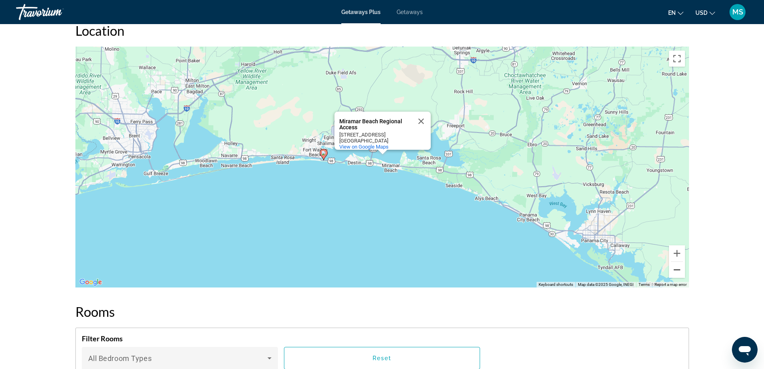
click at [678, 269] on button "Zoom out" at bounding box center [677, 270] width 16 height 16
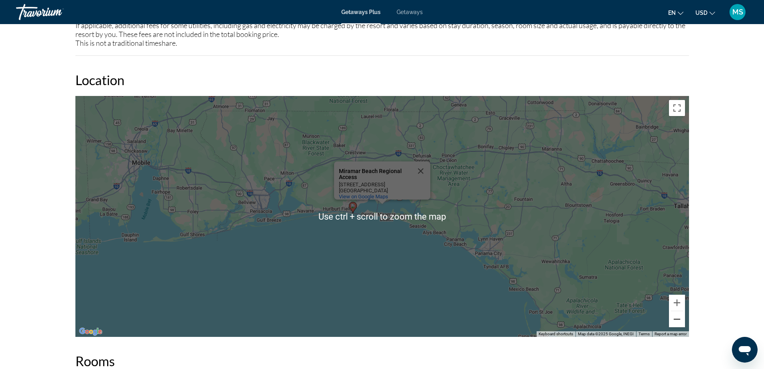
scroll to position [883, 0]
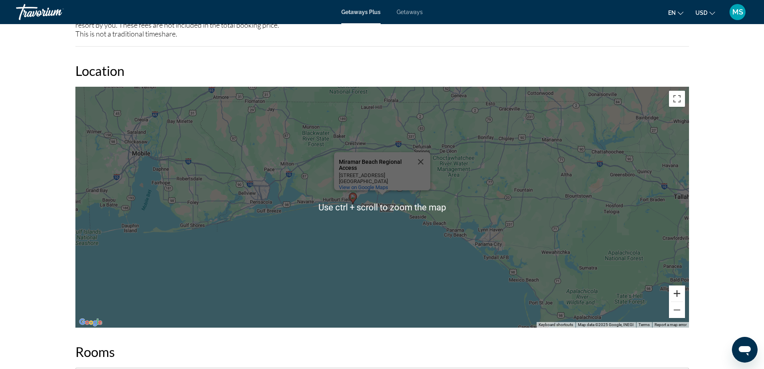
click at [678, 294] on button "Zoom in" at bounding box center [677, 293] width 16 height 16
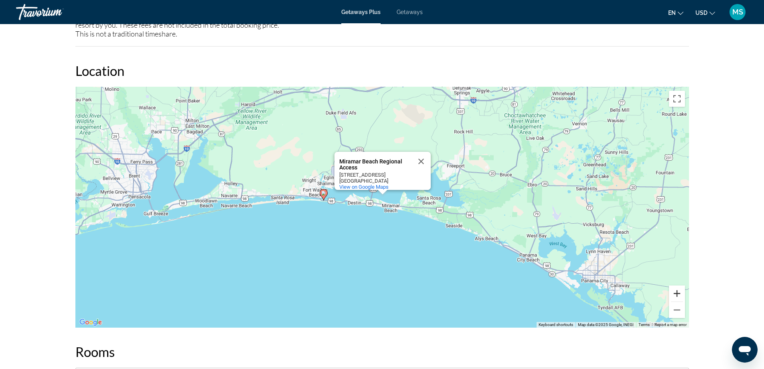
click at [678, 294] on button "Zoom in" at bounding box center [677, 293] width 16 height 16
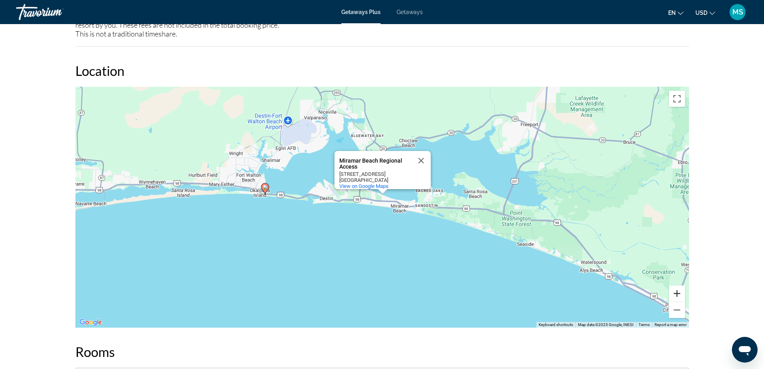
click at [678, 294] on button "Zoom in" at bounding box center [677, 293] width 16 height 16
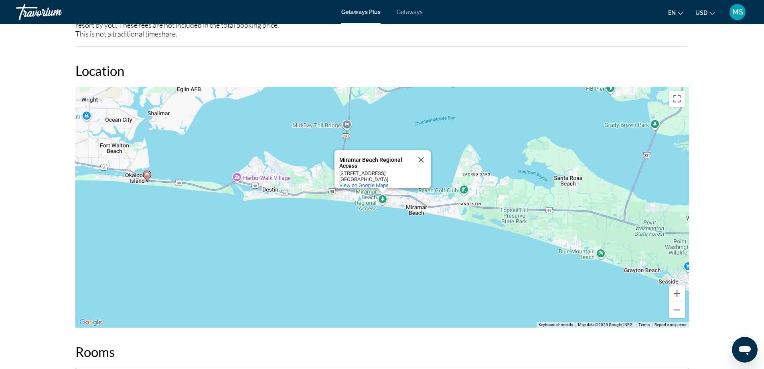
click at [147, 177] on image "Main content" at bounding box center [147, 174] width 5 height 5
click at [675, 295] on button "Zoom in" at bounding box center [677, 293] width 16 height 16
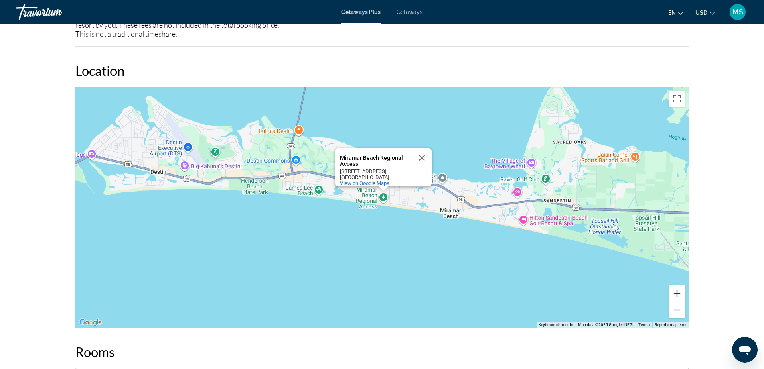
click at [676, 295] on button "Zoom in" at bounding box center [677, 293] width 16 height 16
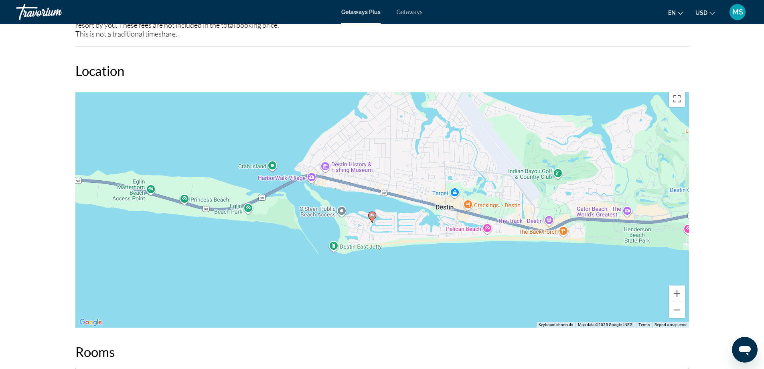
drag, startPoint x: 200, startPoint y: 227, endPoint x: 717, endPoint y: 299, distance: 521.8
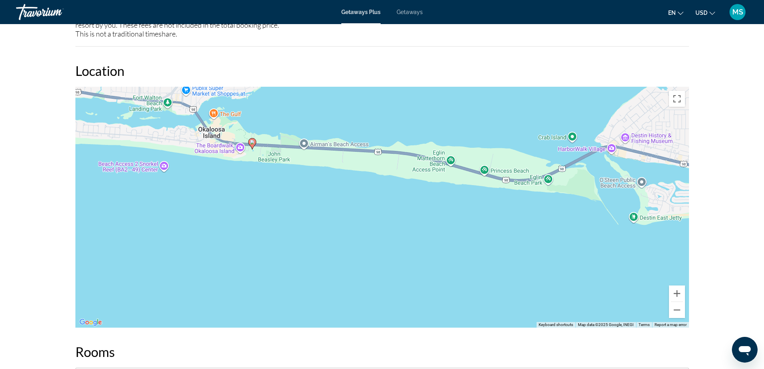
drag, startPoint x: 508, startPoint y: 276, endPoint x: 733, endPoint y: 256, distance: 226.1
click at [251, 144] on icon "Main content" at bounding box center [251, 143] width 7 height 10
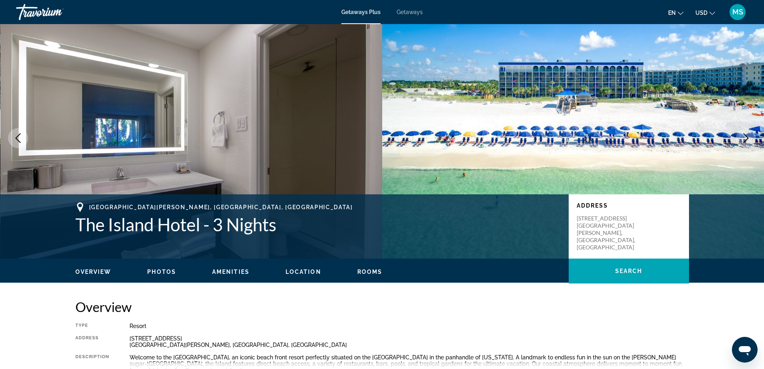
scroll to position [0, 0]
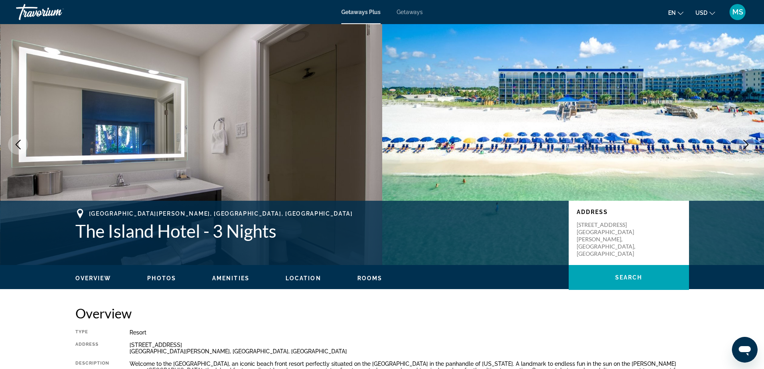
click at [735, 12] on span "MS" at bounding box center [738, 12] width 11 height 8
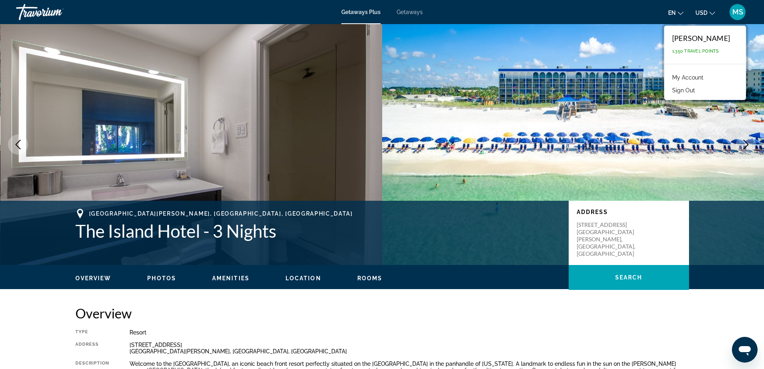
click at [686, 53] on span "1,350 Travel Points" at bounding box center [696, 51] width 47 height 5
click at [411, 13] on span "Getaways" at bounding box center [410, 12] width 26 height 6
